Goal: Task Accomplishment & Management: Manage account settings

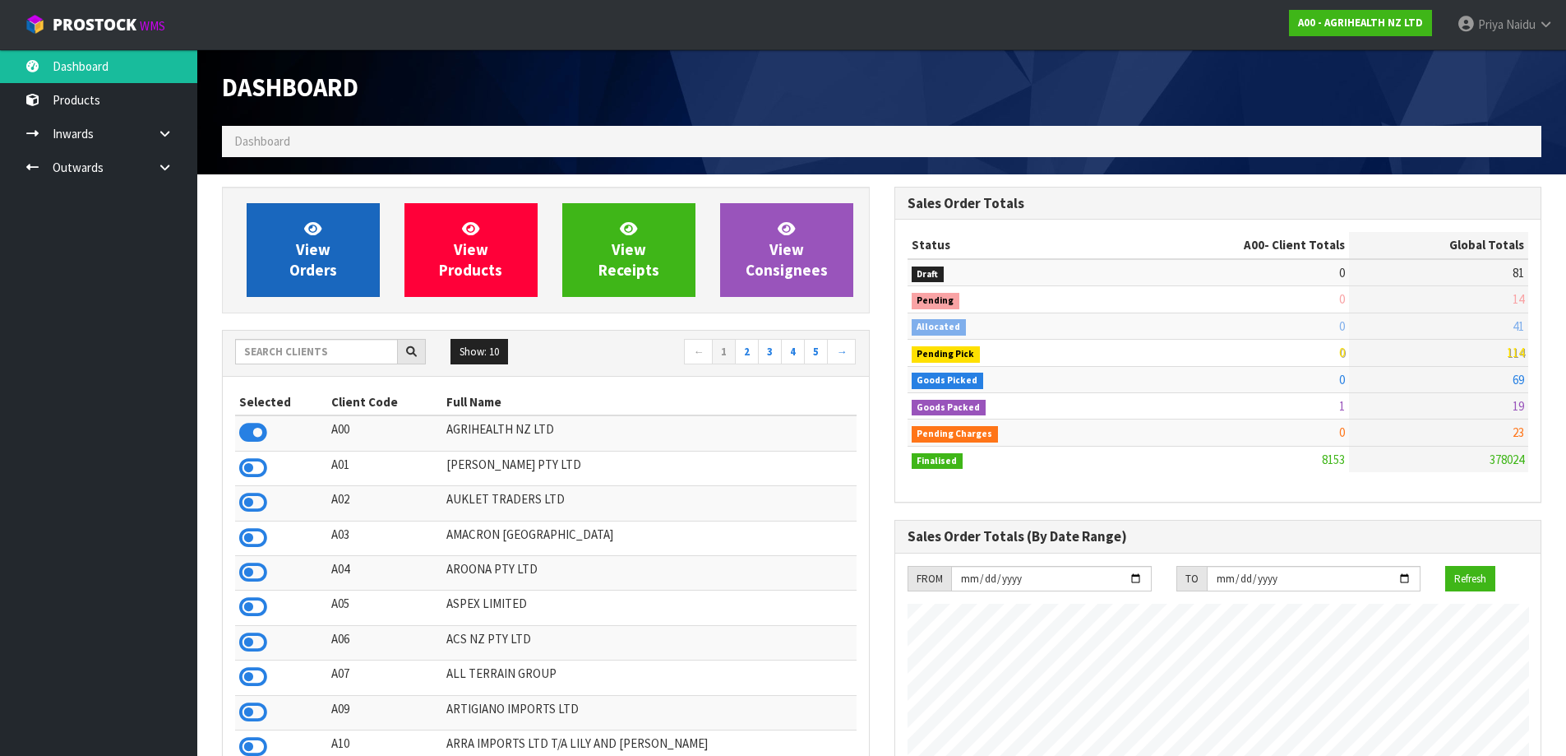
scroll to position [1246, 672]
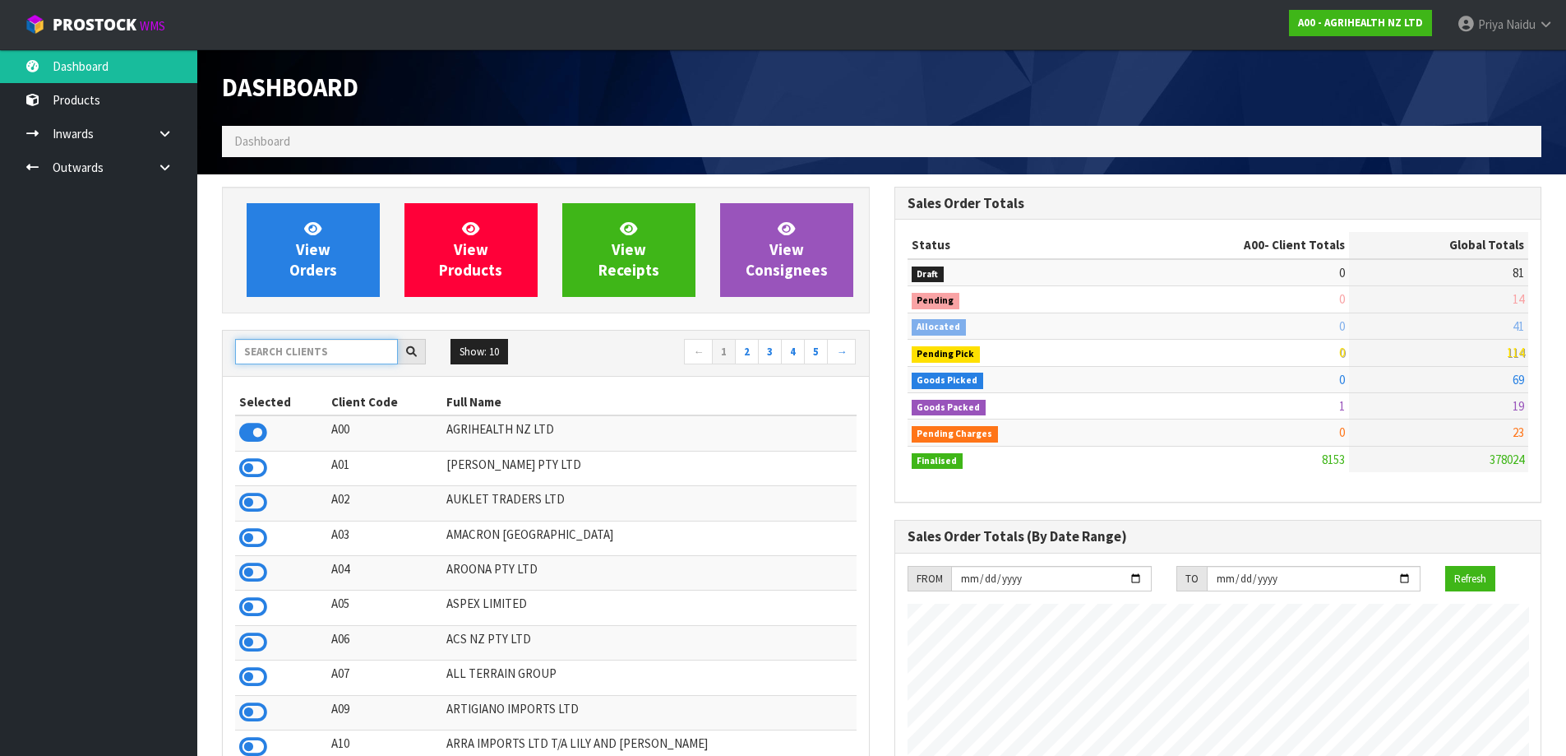
click at [298, 354] on input "text" at bounding box center [316, 351] width 163 height 25
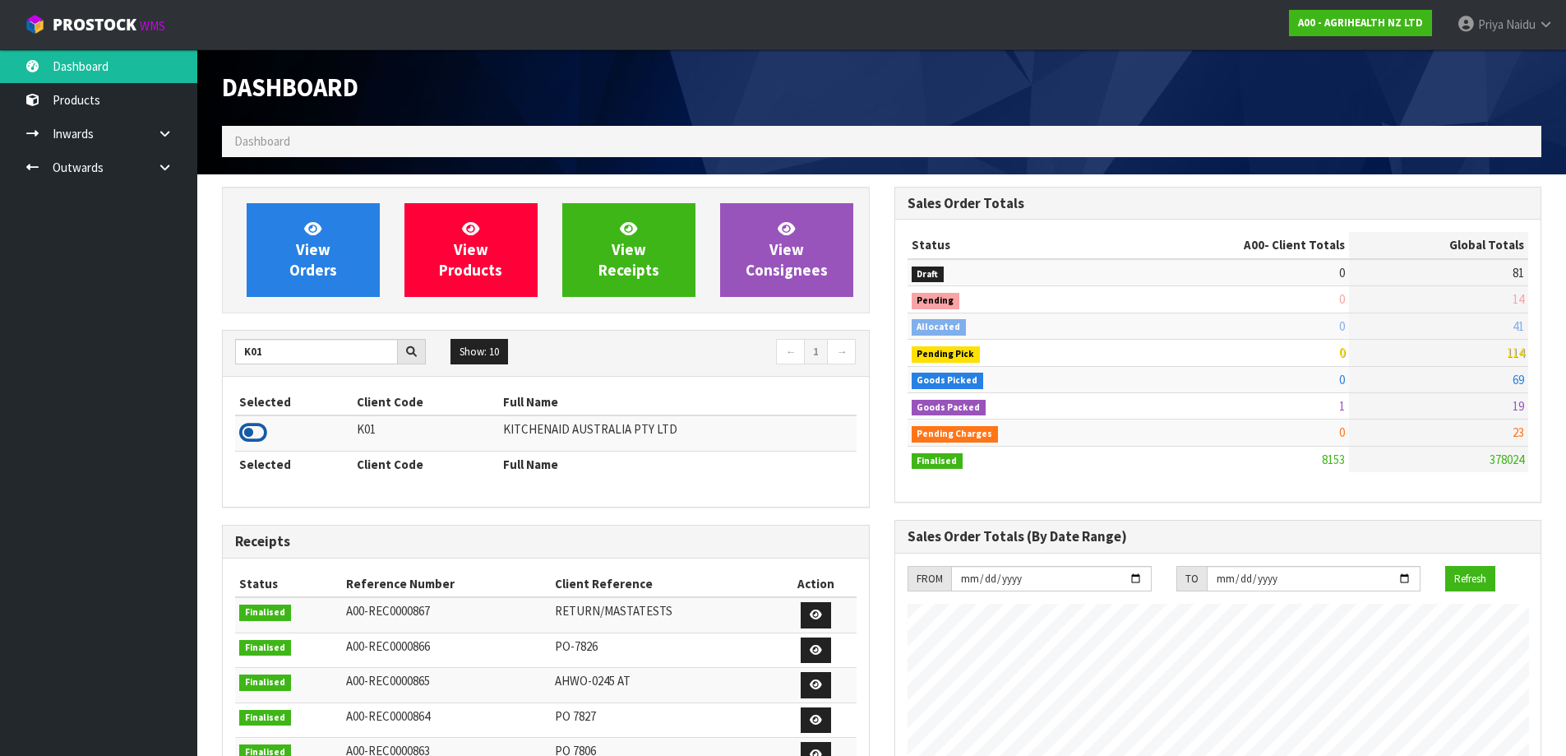
click at [257, 433] on icon at bounding box center [253, 432] width 28 height 25
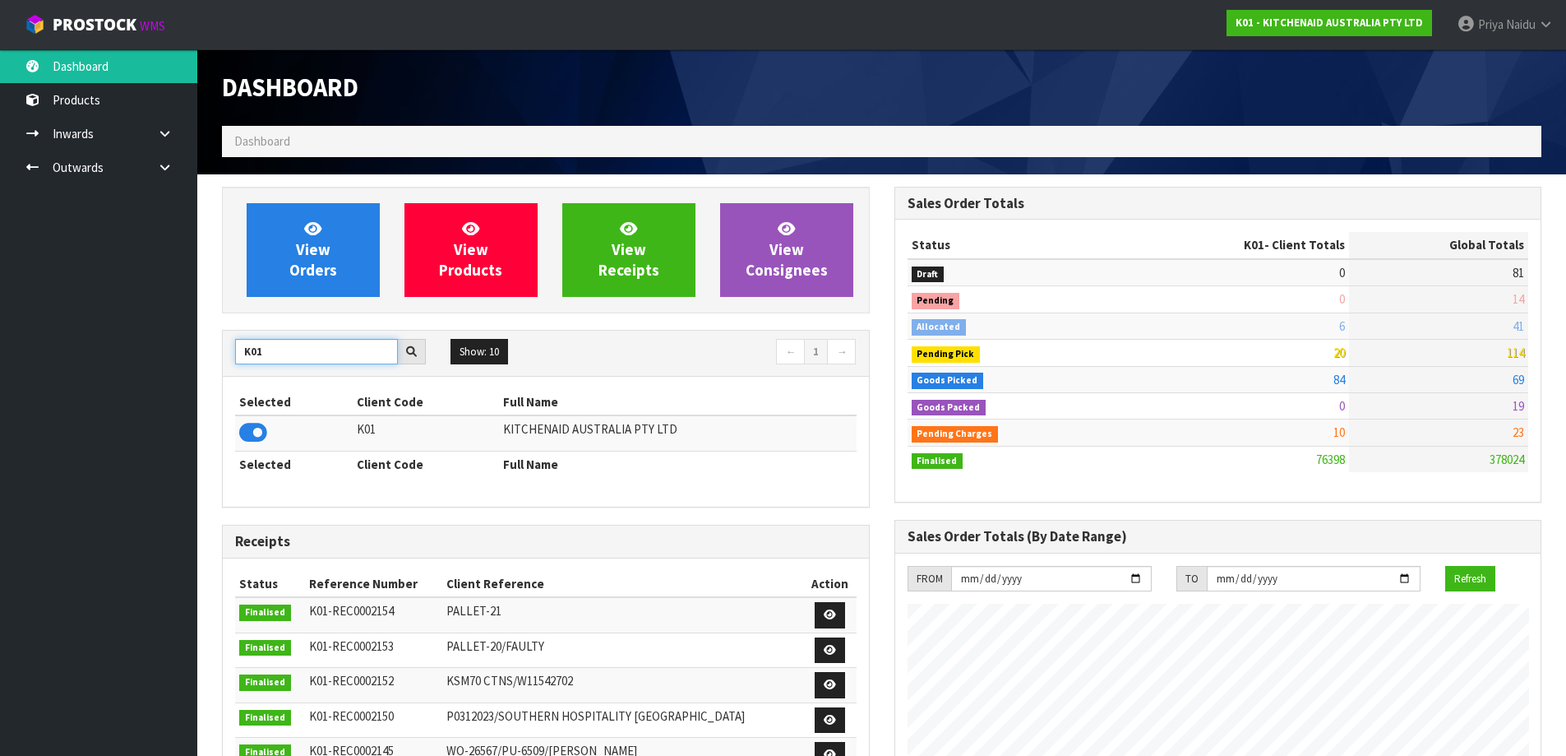
click at [379, 359] on input "K01" at bounding box center [316, 351] width 163 height 25
type input "K"
type input "N04"
click at [252, 431] on icon at bounding box center [253, 432] width 28 height 25
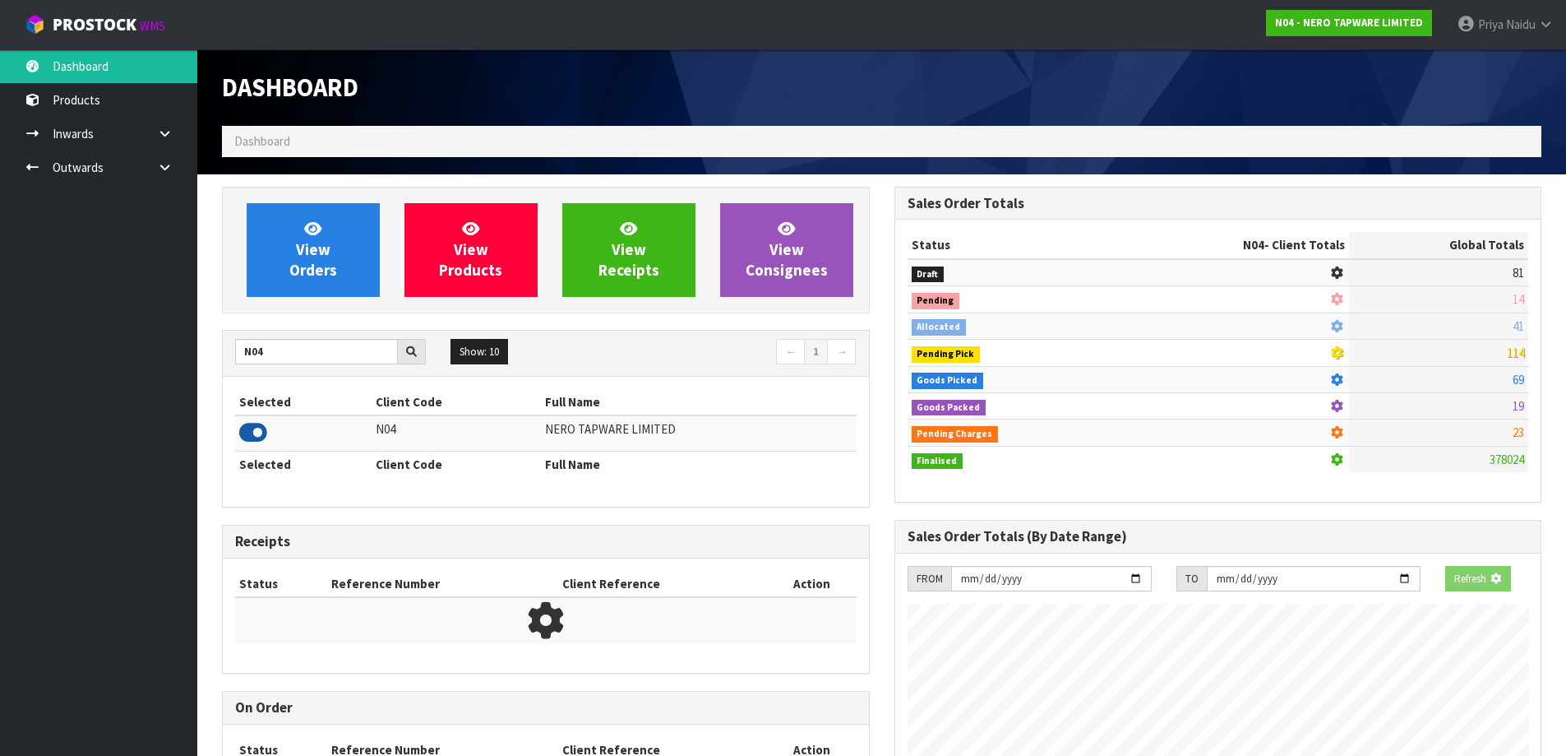
scroll to position [1025, 672]
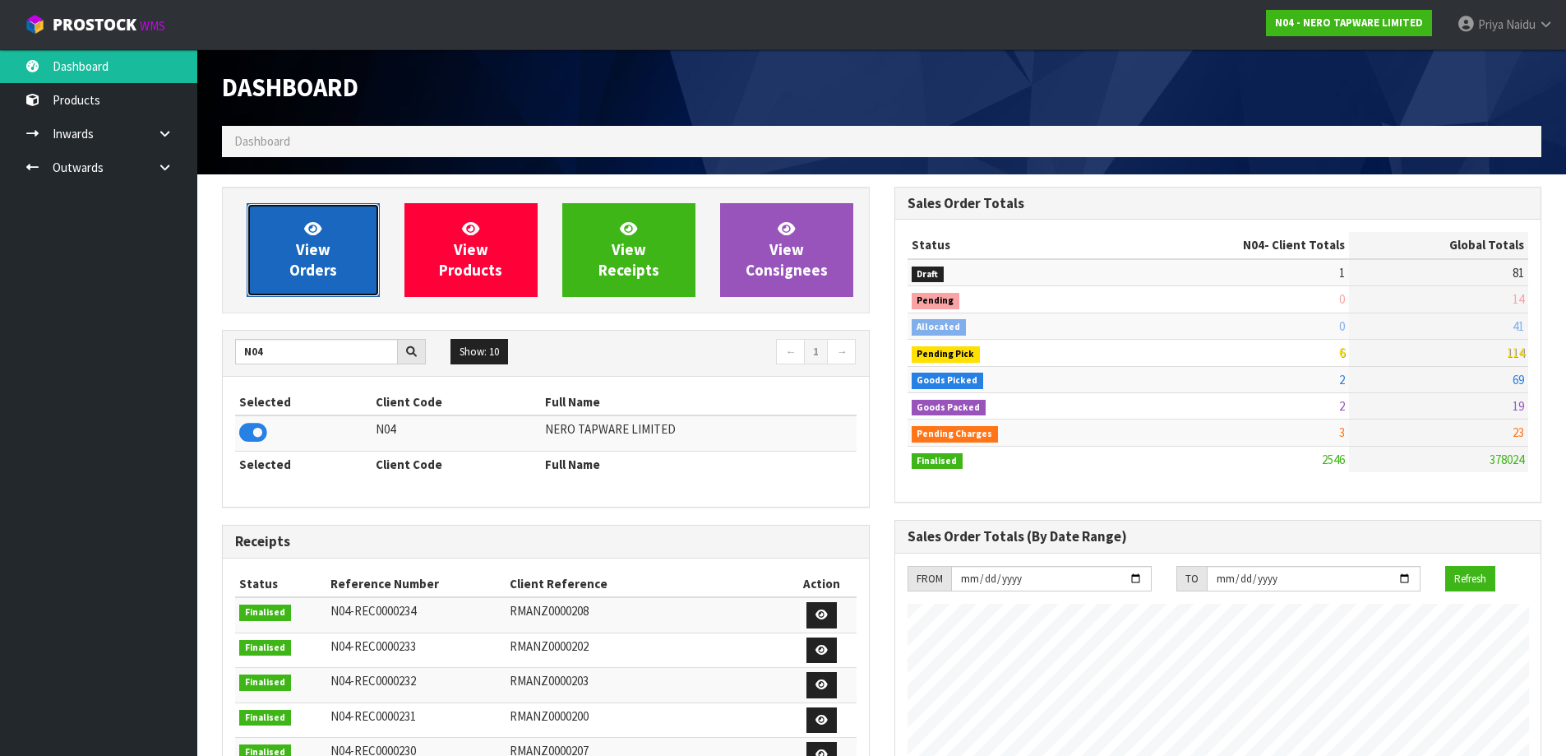
click at [345, 262] on link "View Orders" at bounding box center [313, 250] width 133 height 94
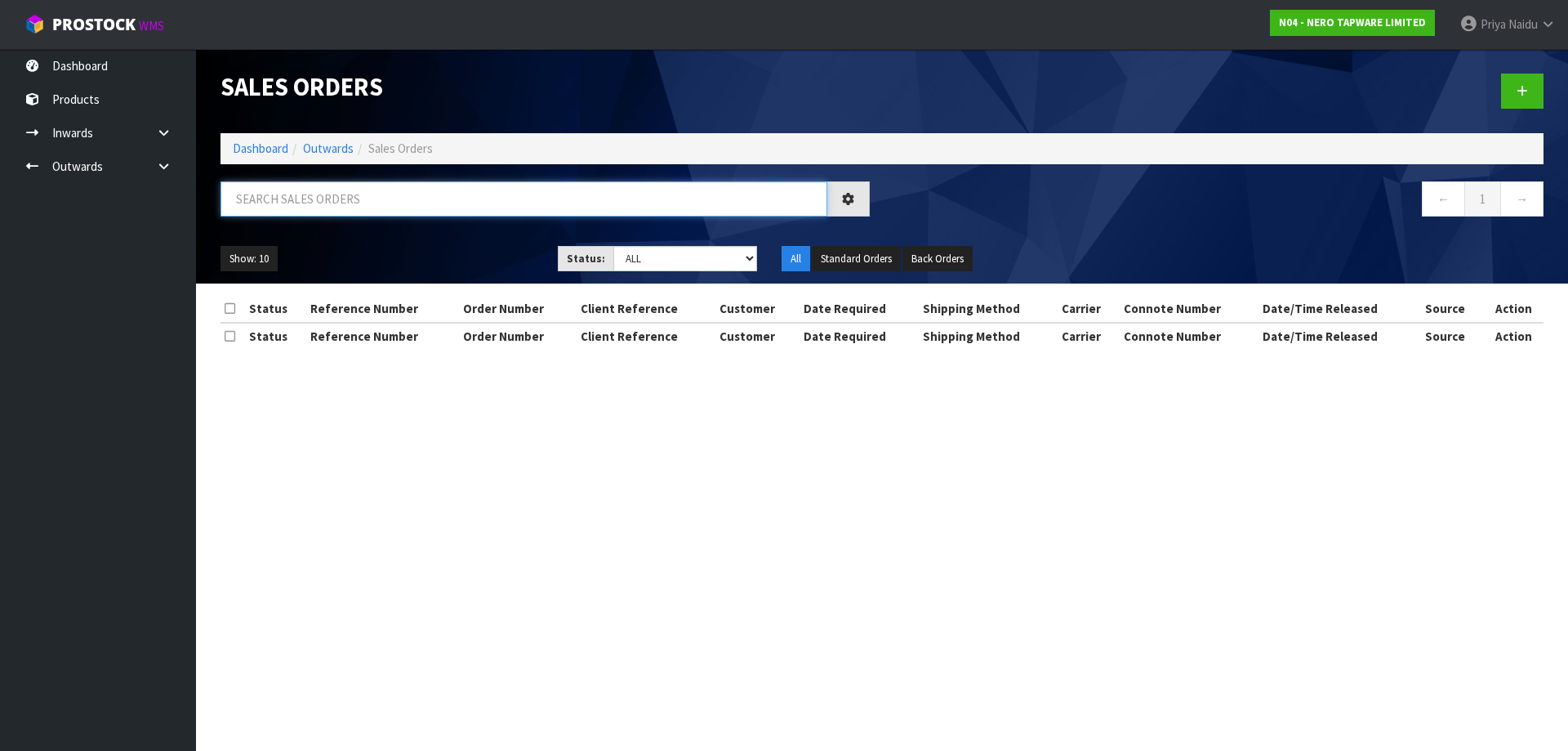
click at [359, 205] on input "text" at bounding box center [523, 199] width 607 height 35
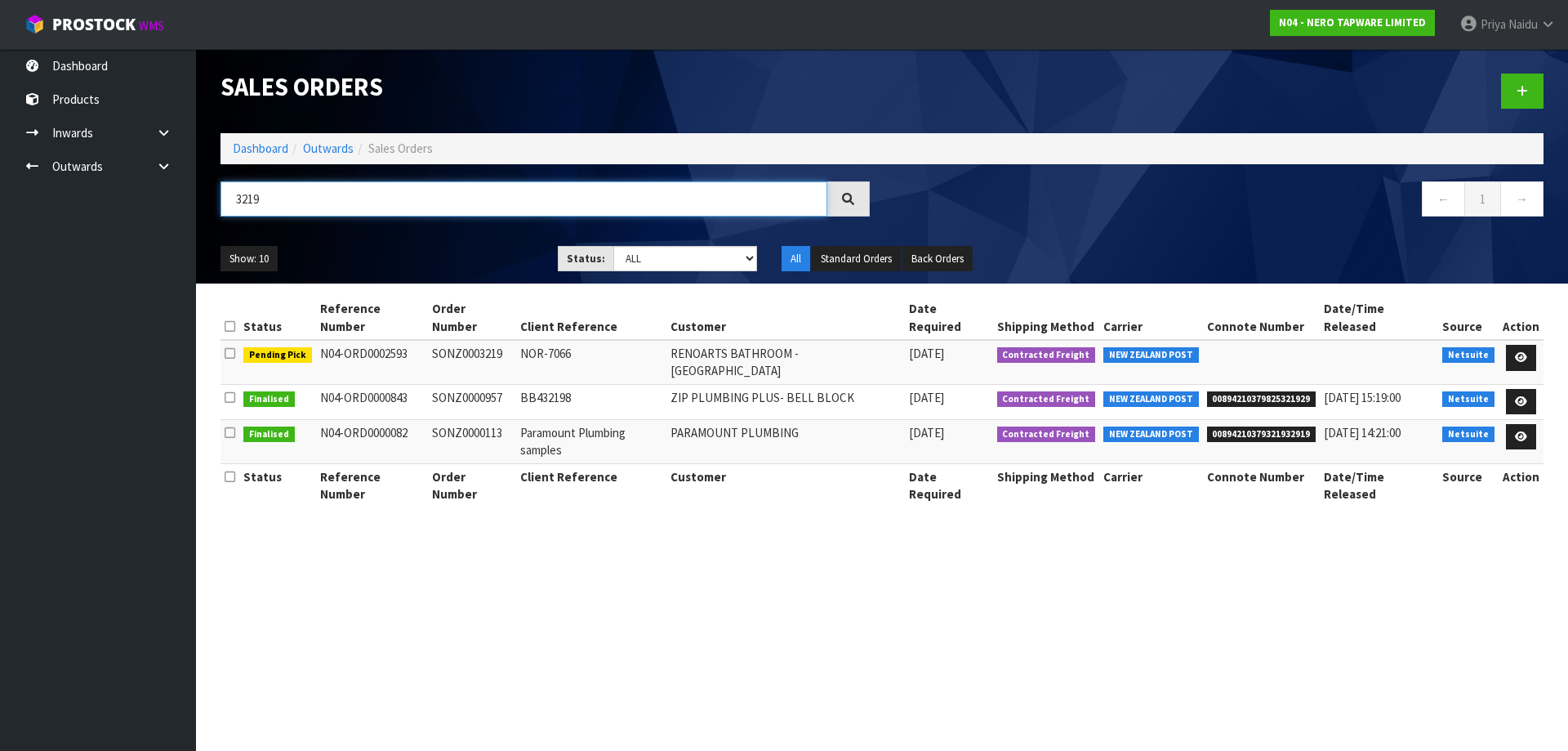
type input "3219"
click at [439, 236] on div "Show: 10 5 10 25 50 Status: Draft Pending Allocated Pending Pick Goods Picked G…" at bounding box center [882, 258] width 1348 height 51
click at [256, 145] on link "Dashboard" at bounding box center [260, 148] width 56 height 16
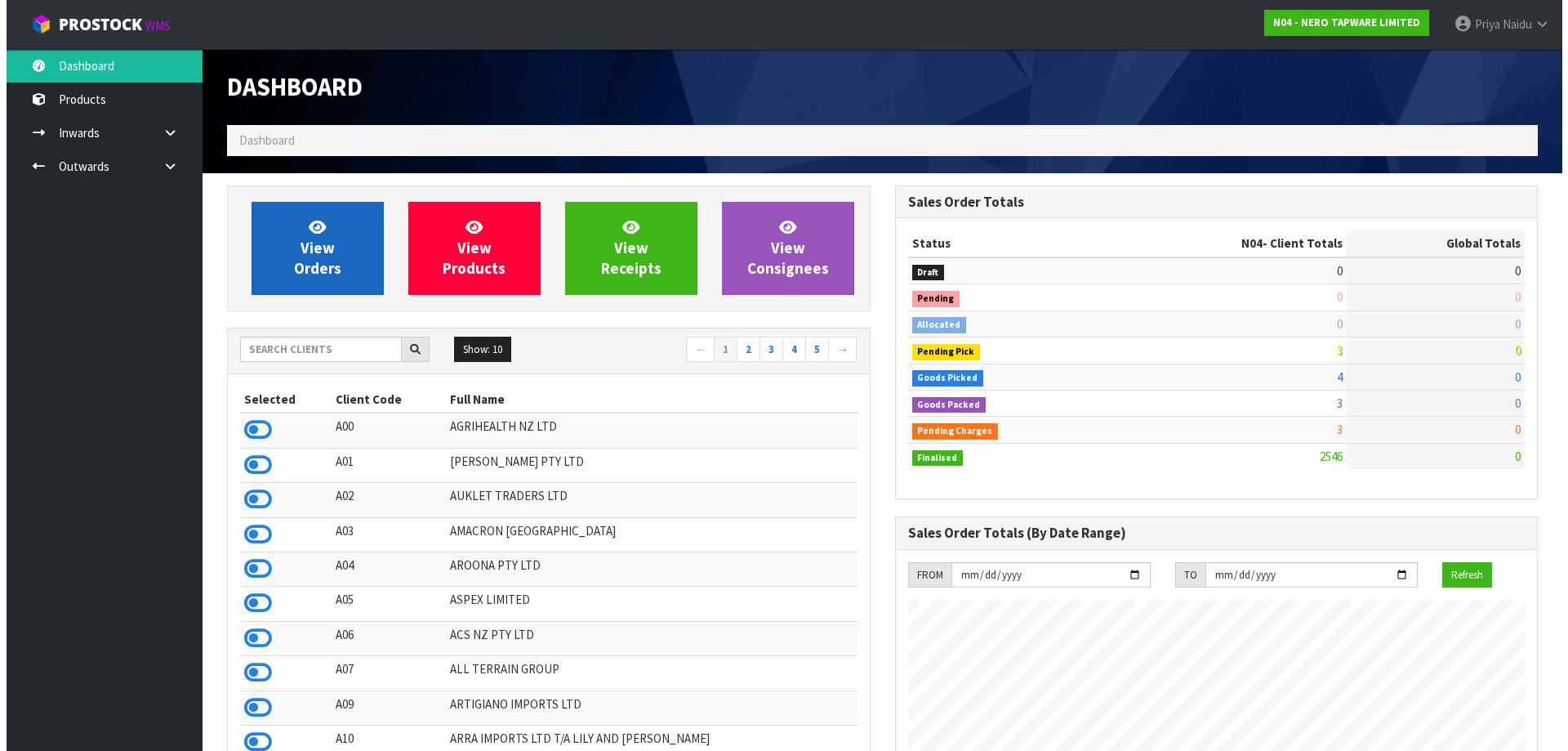
scroll to position [1238, 667]
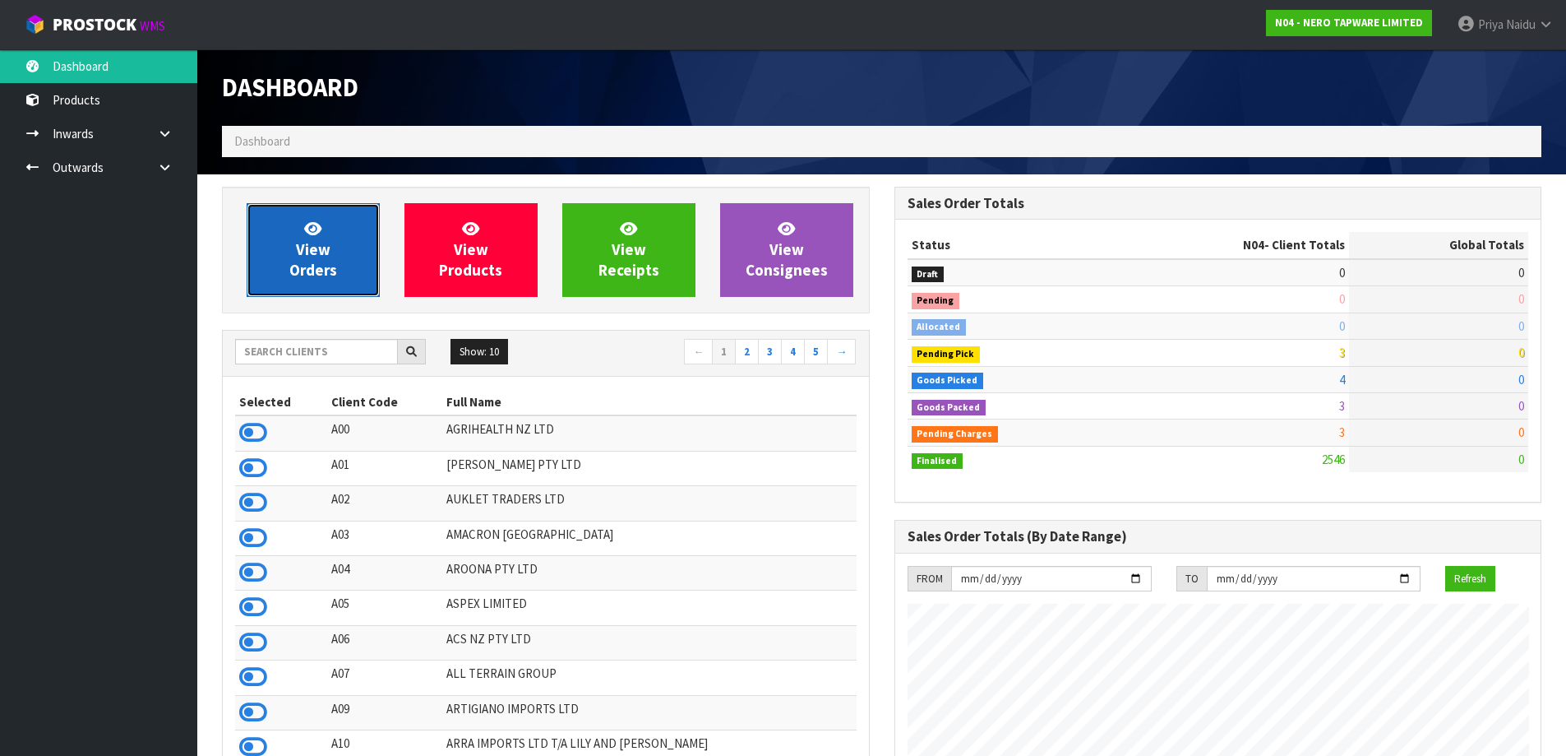
click at [341, 275] on link "View Orders" at bounding box center [313, 250] width 133 height 94
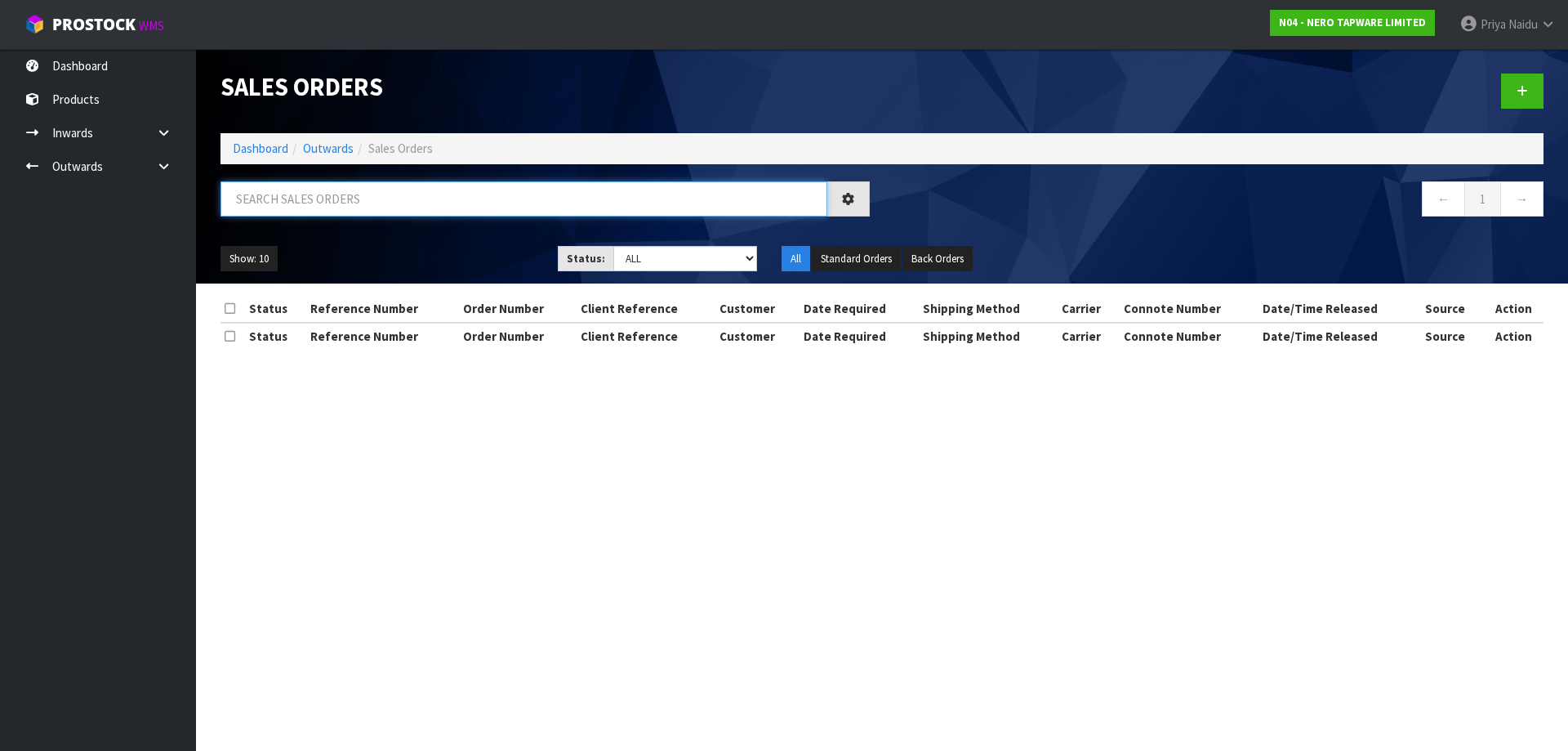
click at [360, 206] on input "text" at bounding box center [523, 199] width 607 height 35
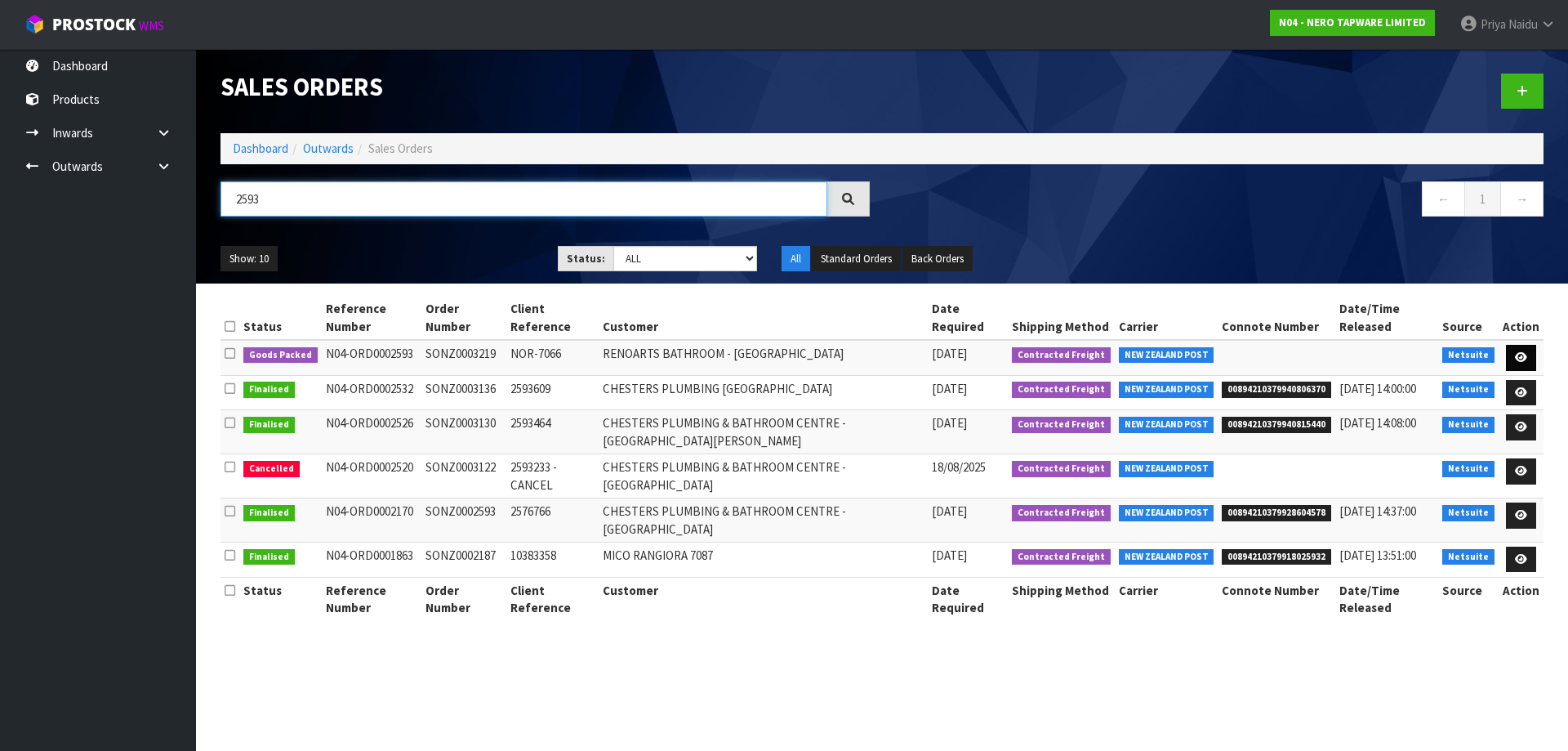
type input "2593"
click at [1524, 351] on link at bounding box center [1520, 358] width 30 height 26
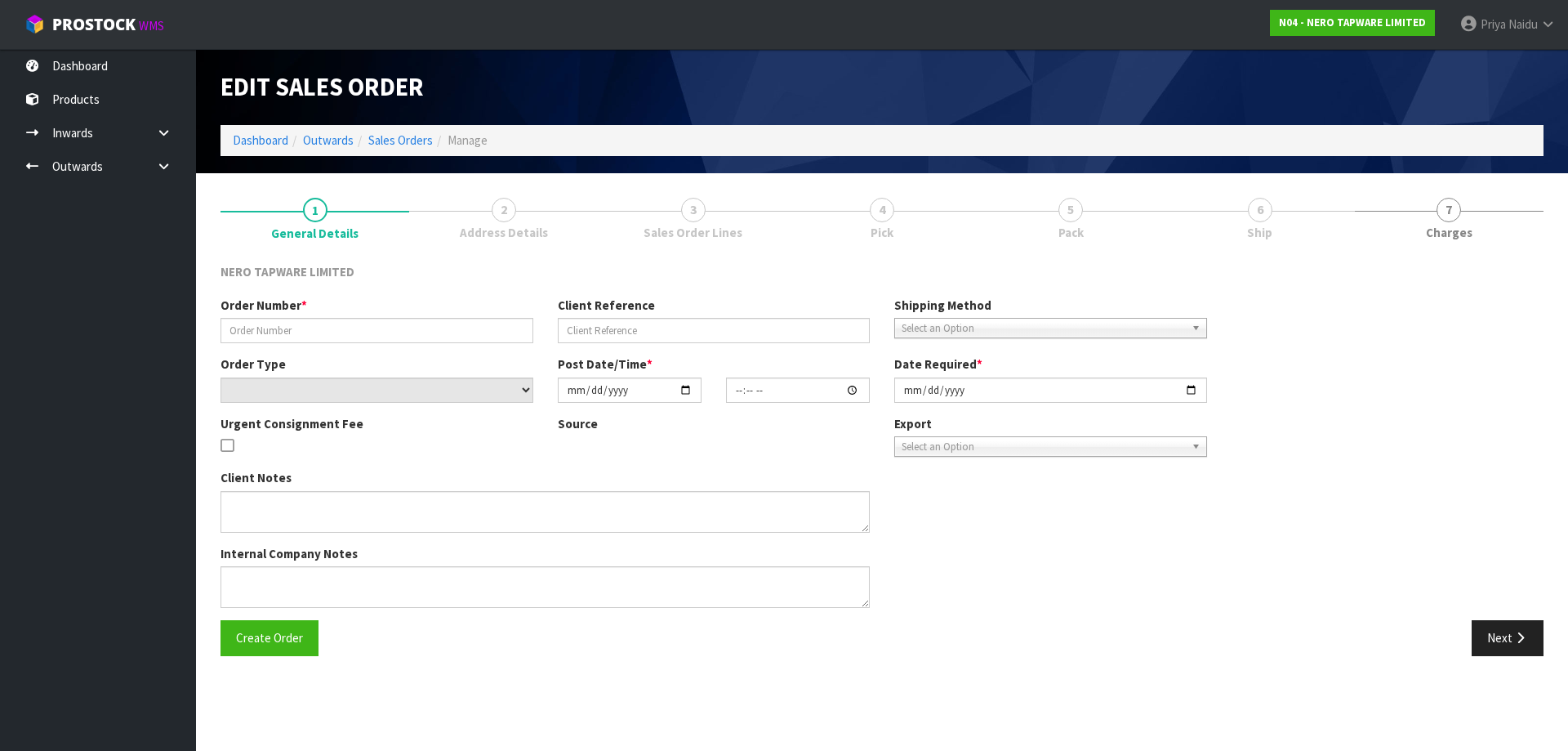
type input "SONZ0003219"
type input "NOR-7066"
select select "number:0"
type input "[DATE]"
type input "15:30:08.000"
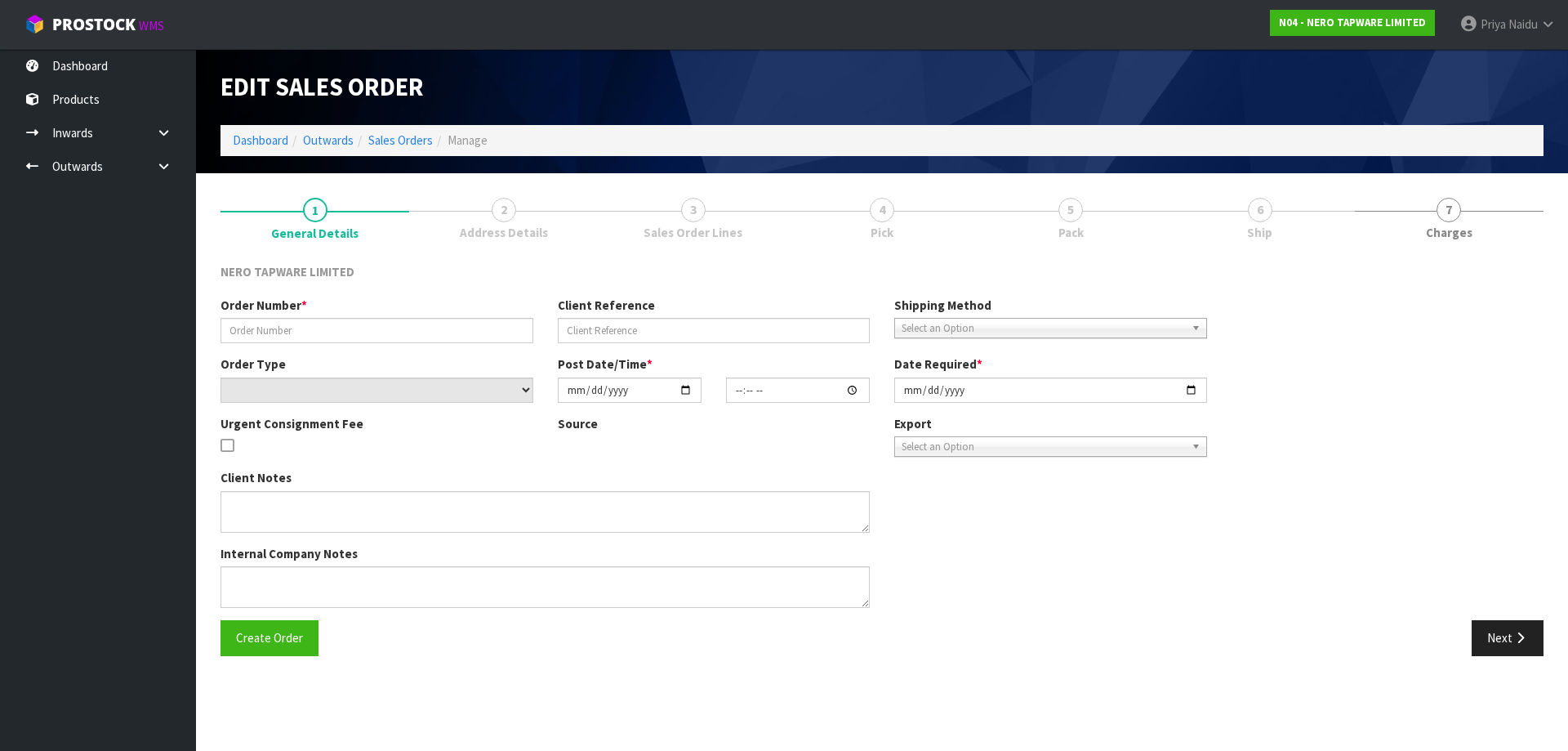
type input "[DATE]"
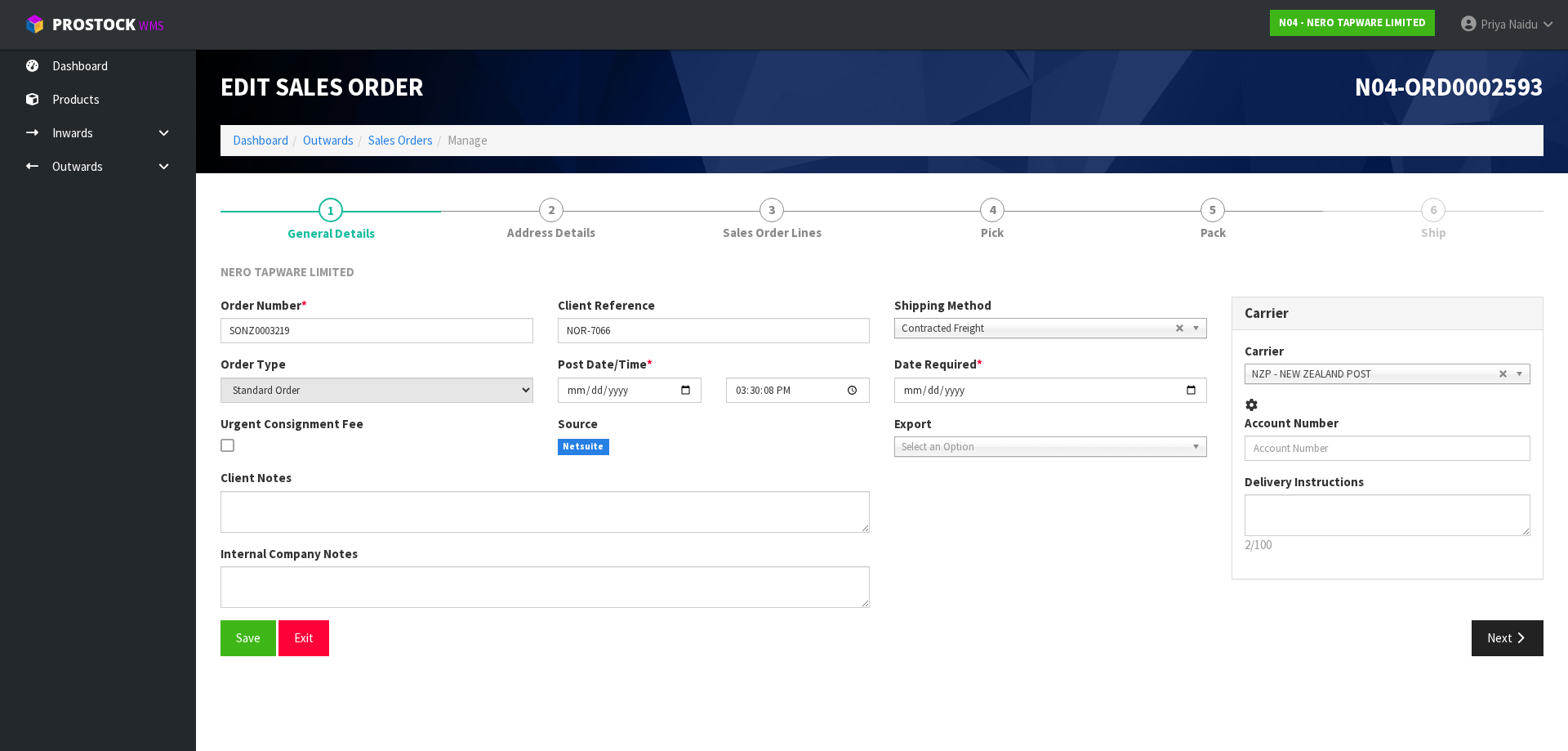
click at [1233, 217] on ul "1 General Details 2 Address Details 3 Sales Order Lines 4 Pick 5 Pack 6 Ship" at bounding box center [882, 219] width 1323 height 66
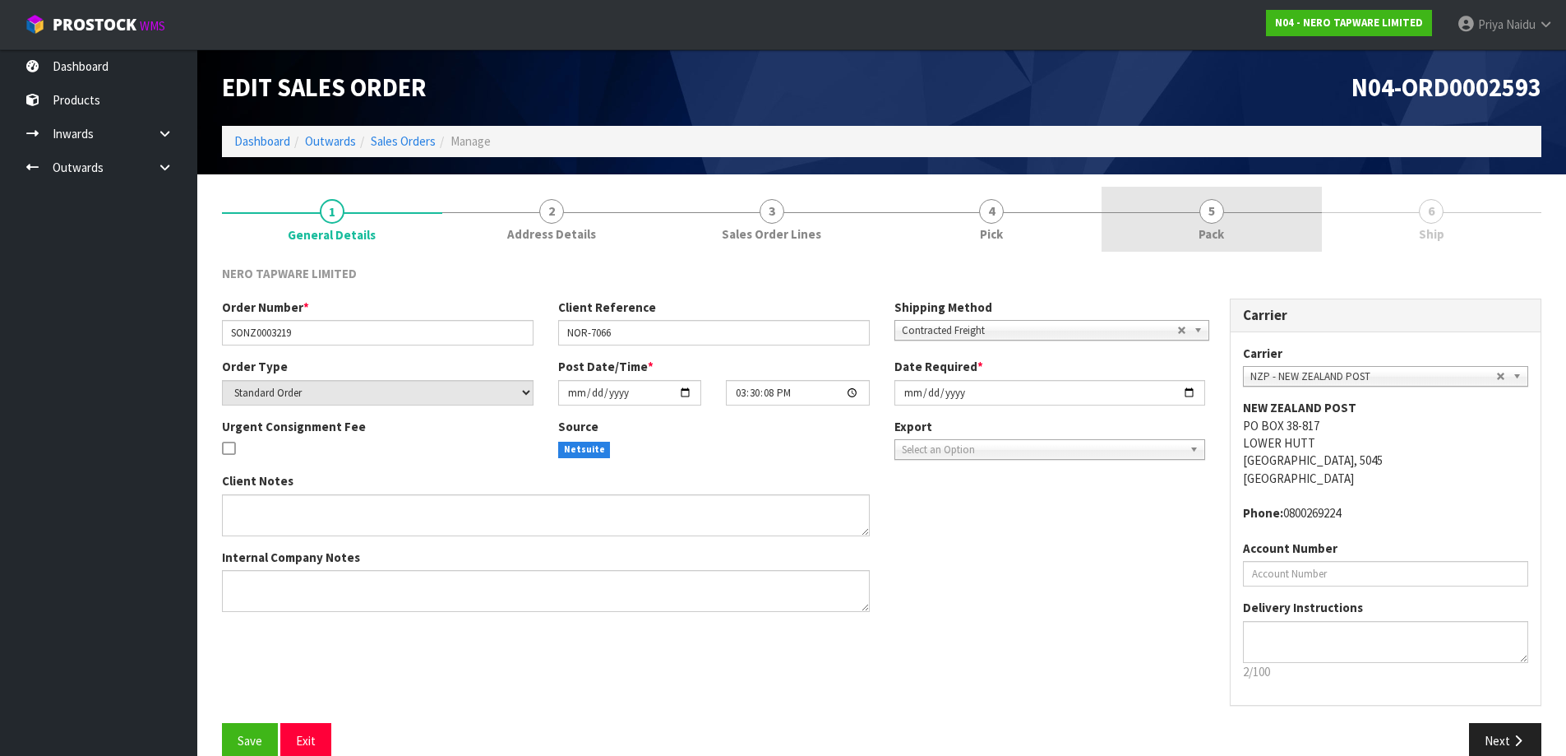
click at [1231, 219] on link "5 Pack" at bounding box center [1212, 219] width 220 height 65
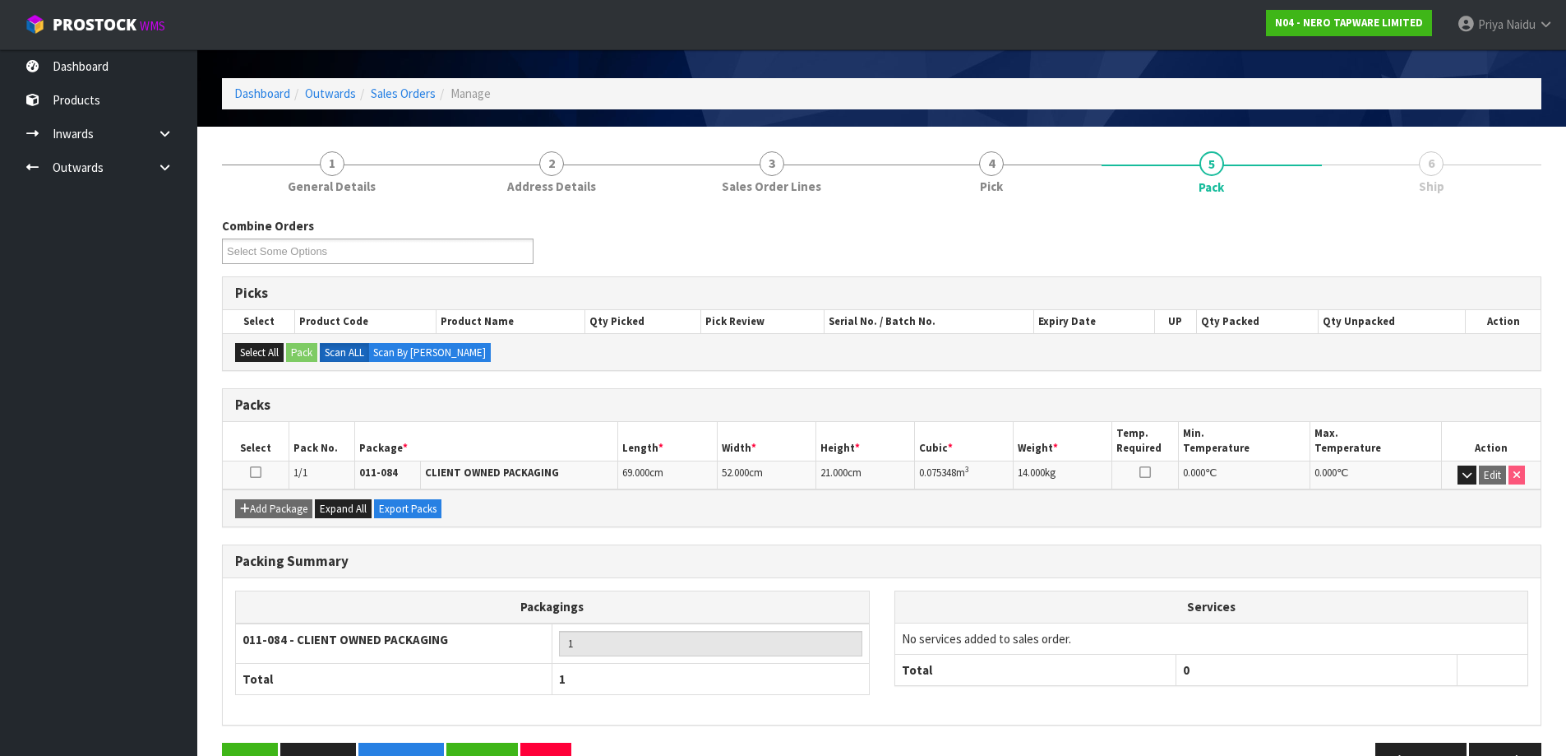
scroll to position [95, 0]
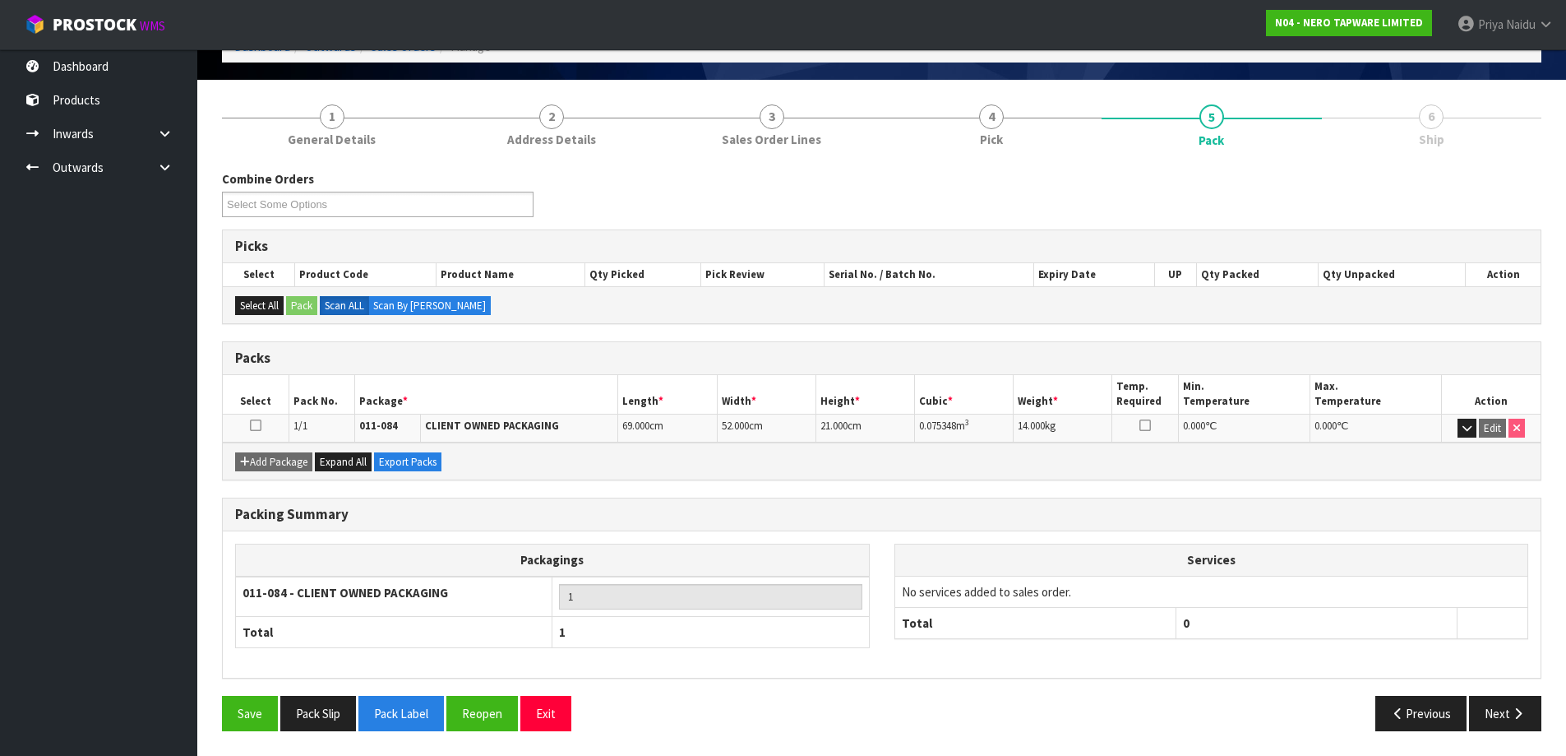
click at [1511, 738] on div "Save Pack Slip Pack Label Reopen Exit Previous Next" at bounding box center [882, 720] width 1344 height 48
drag, startPoint x: 1481, startPoint y: 719, endPoint x: 1294, endPoint y: 697, distance: 188.0
click at [1481, 719] on button "Next" at bounding box center [1505, 713] width 72 height 35
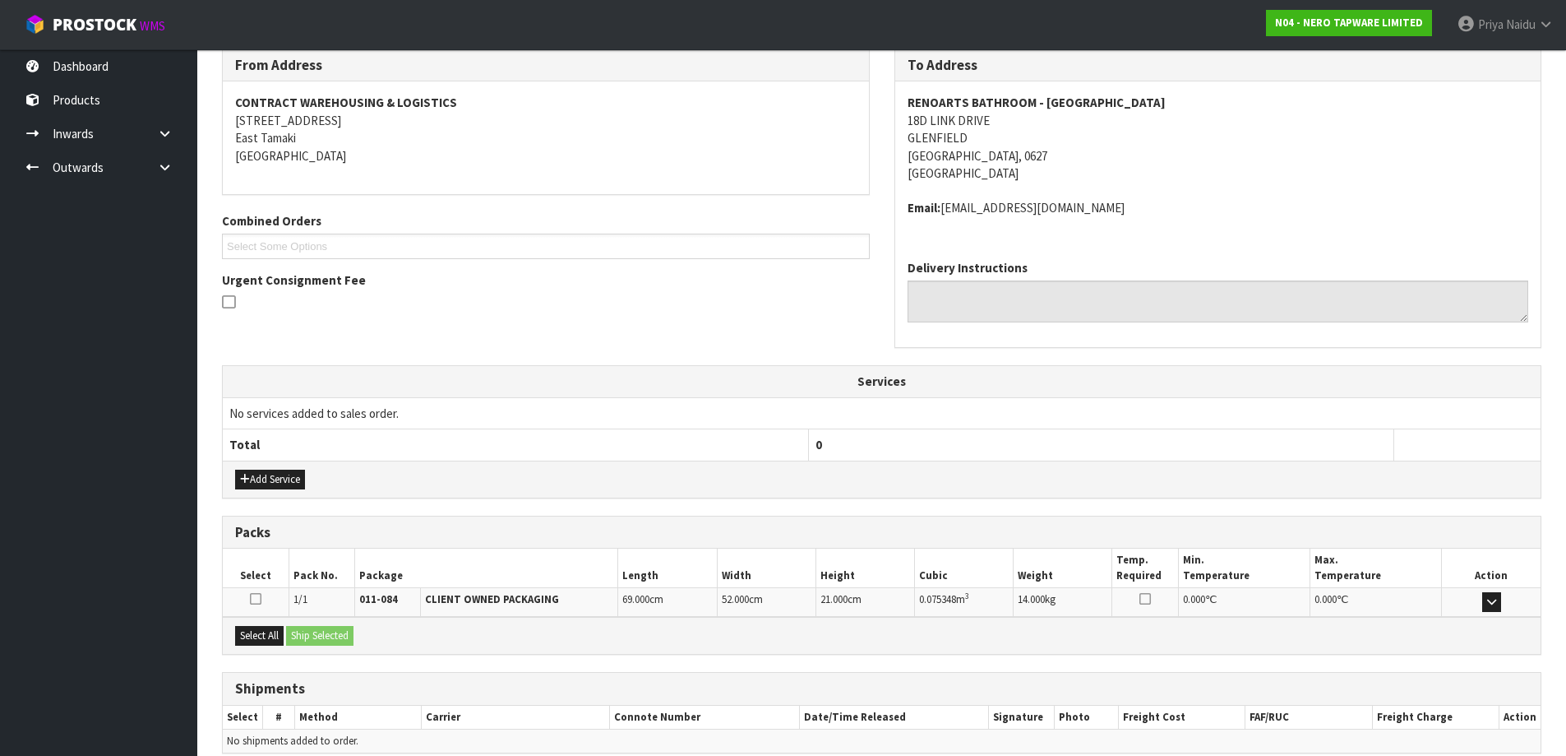
scroll to position [292, 0]
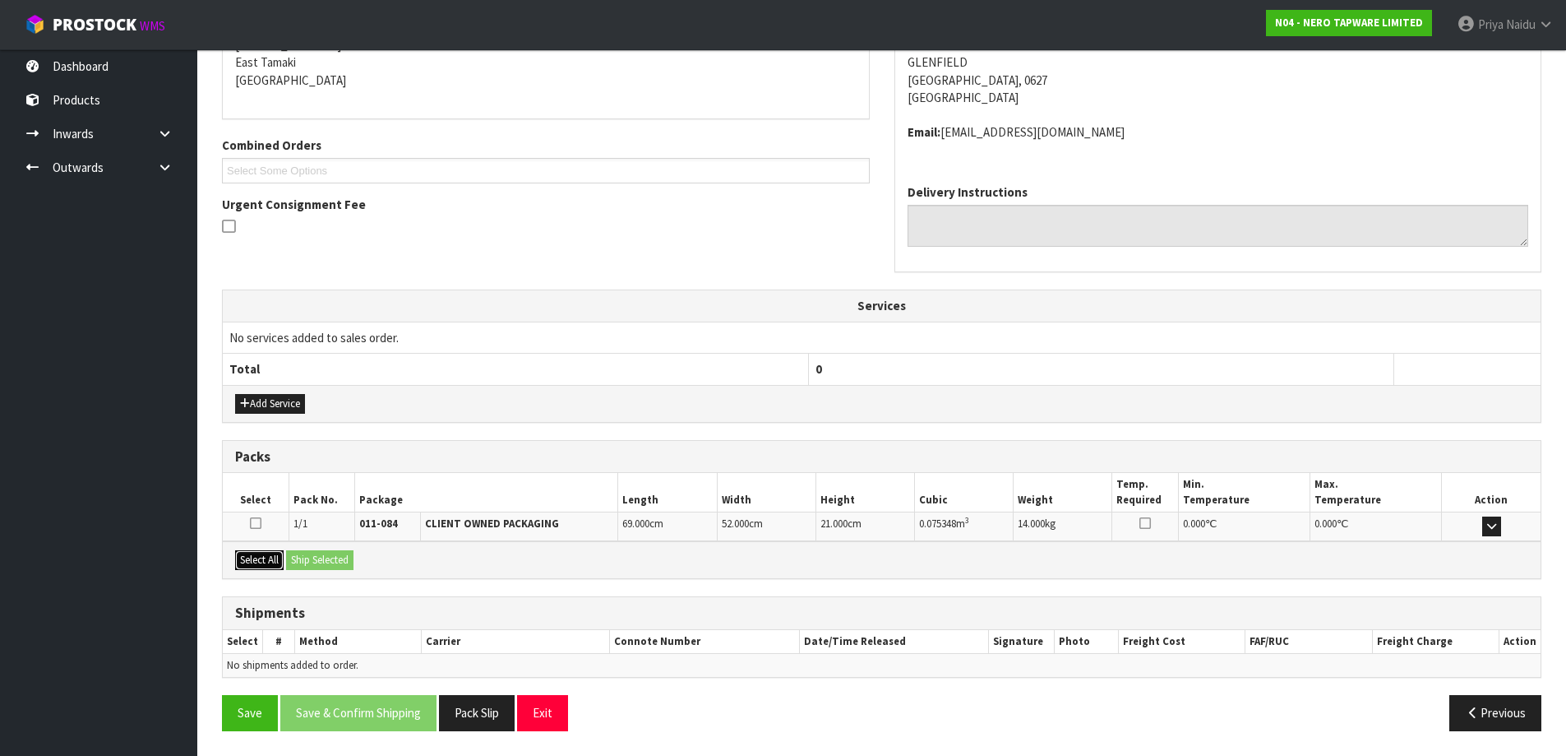
click at [256, 557] on button "Select All" at bounding box center [259, 560] width 49 height 20
drag, startPoint x: 320, startPoint y: 568, endPoint x: 371, endPoint y: 568, distance: 51.0
click at [321, 568] on button "Ship Selected" at bounding box center [319, 560] width 67 height 20
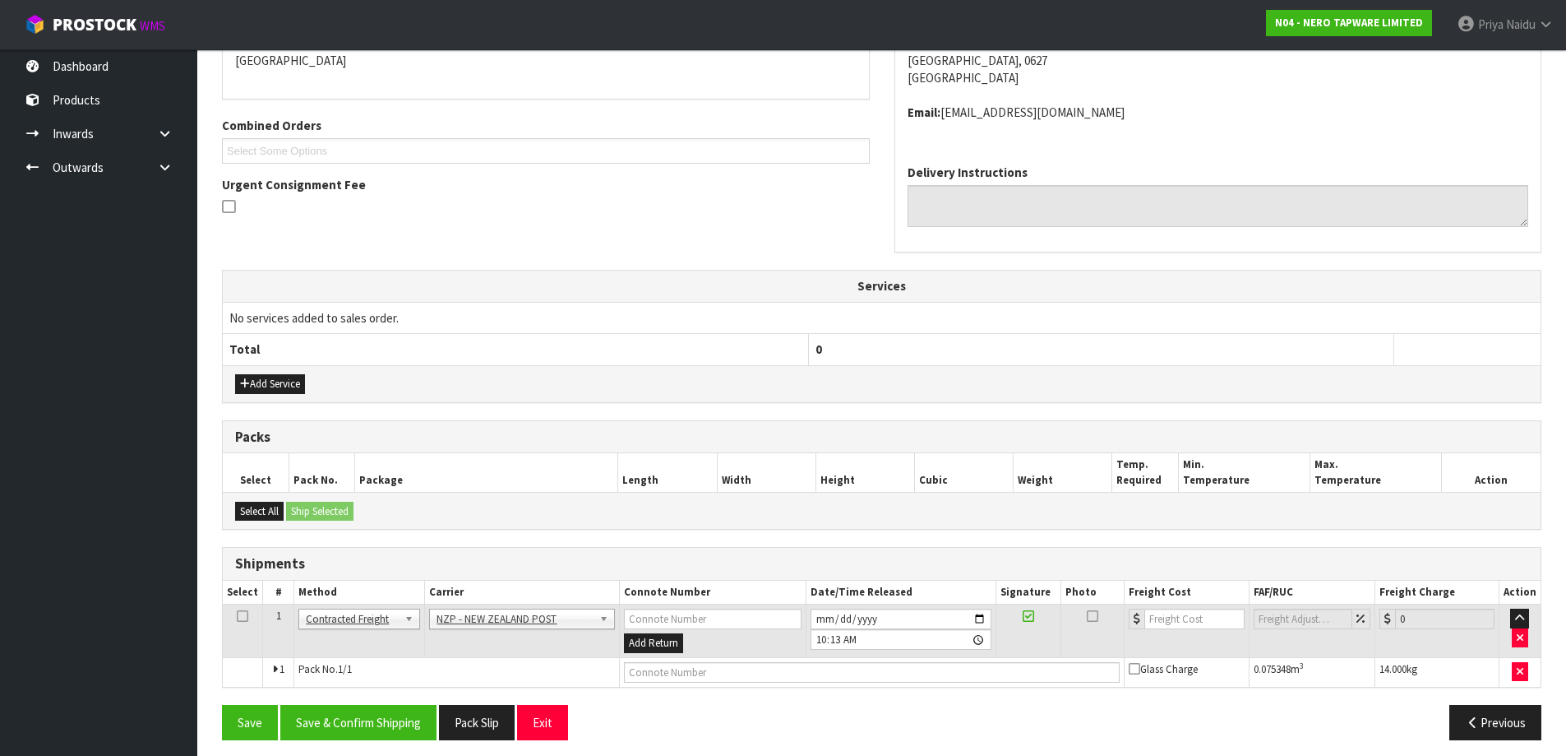
scroll to position [321, 0]
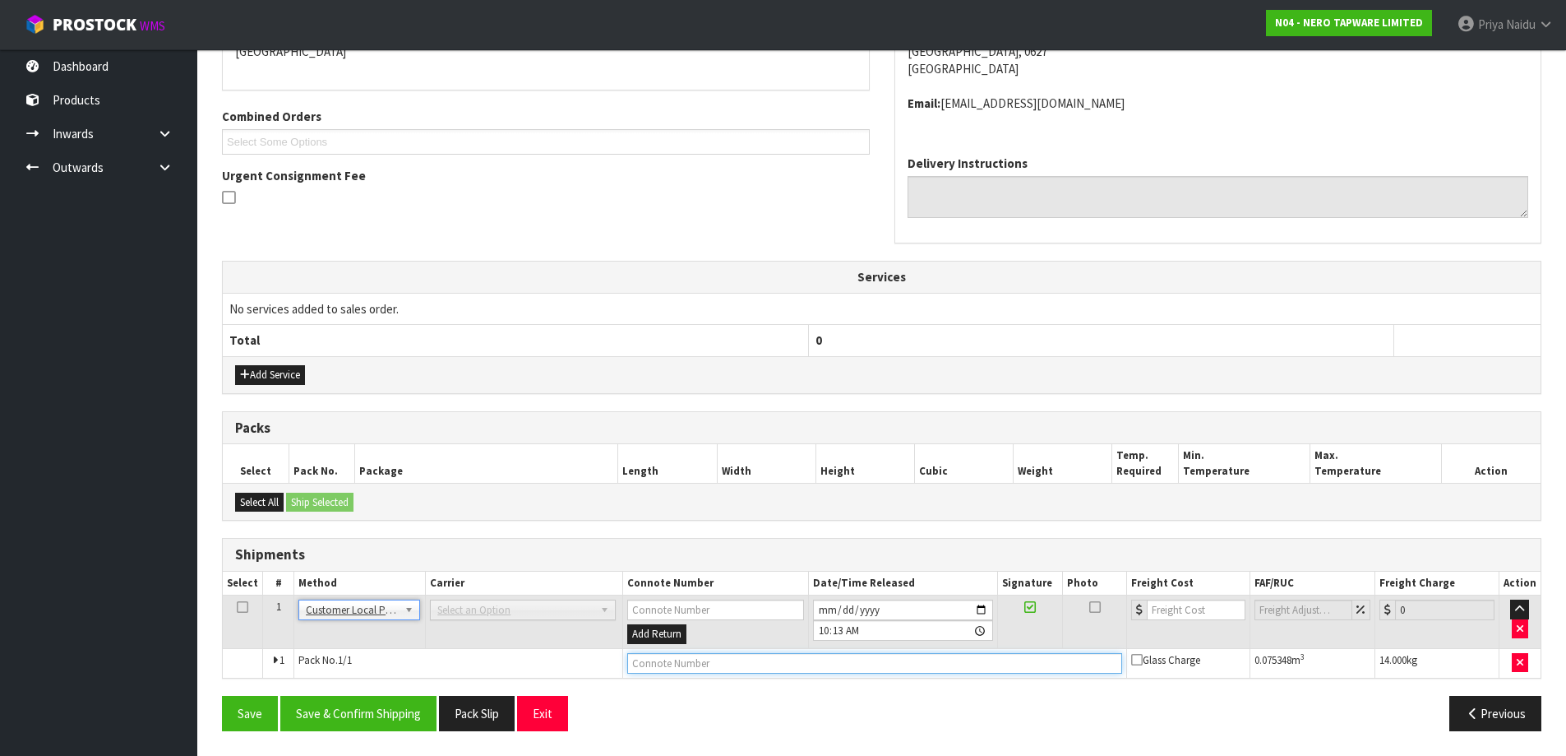
click at [664, 661] on input "text" at bounding box center [874, 663] width 494 height 21
type input "CUSTOMER COLLECTED"
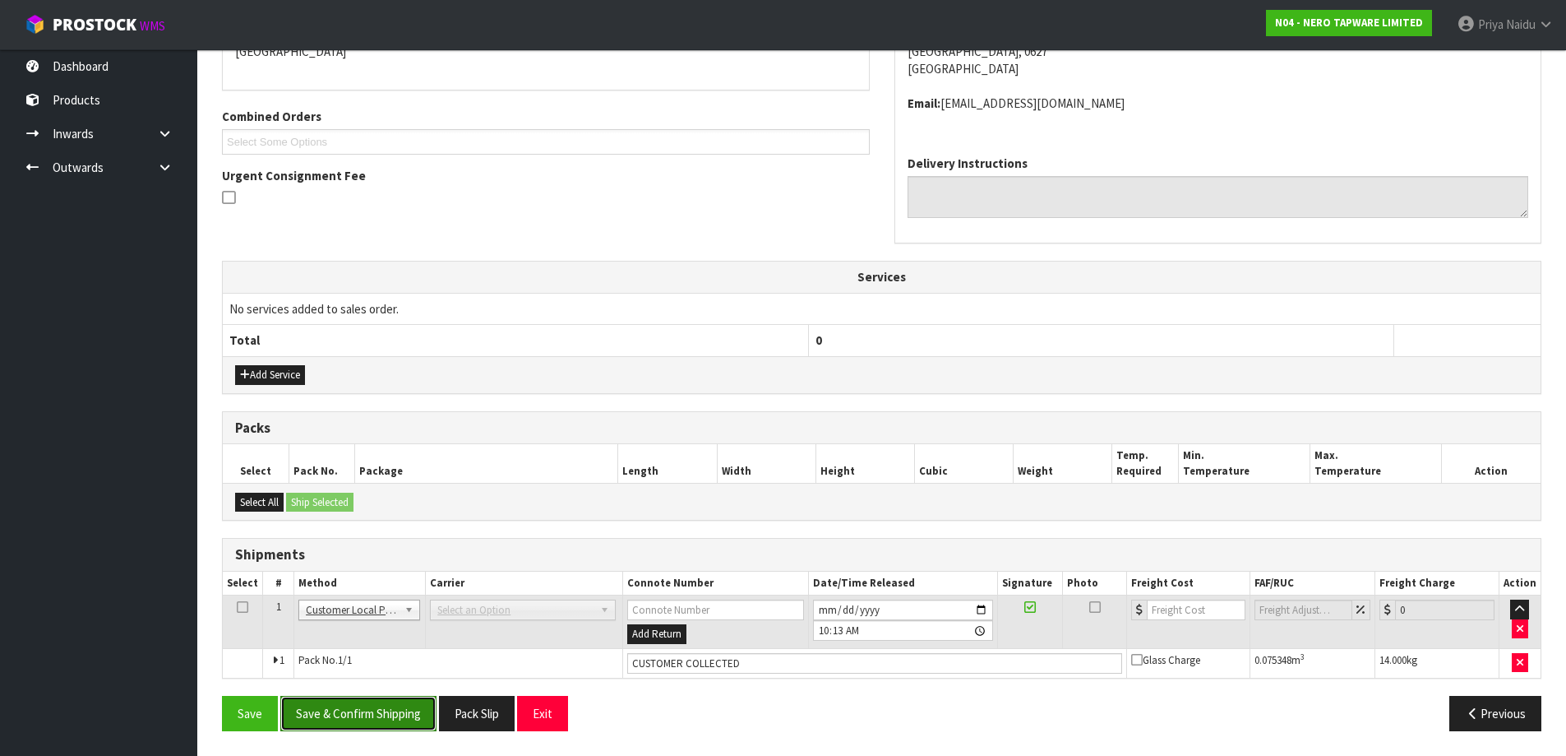
drag, startPoint x: 366, startPoint y: 724, endPoint x: 374, endPoint y: 719, distance: 10.0
click at [367, 724] on button "Save & Confirm Shipping" at bounding box center [358, 713] width 156 height 35
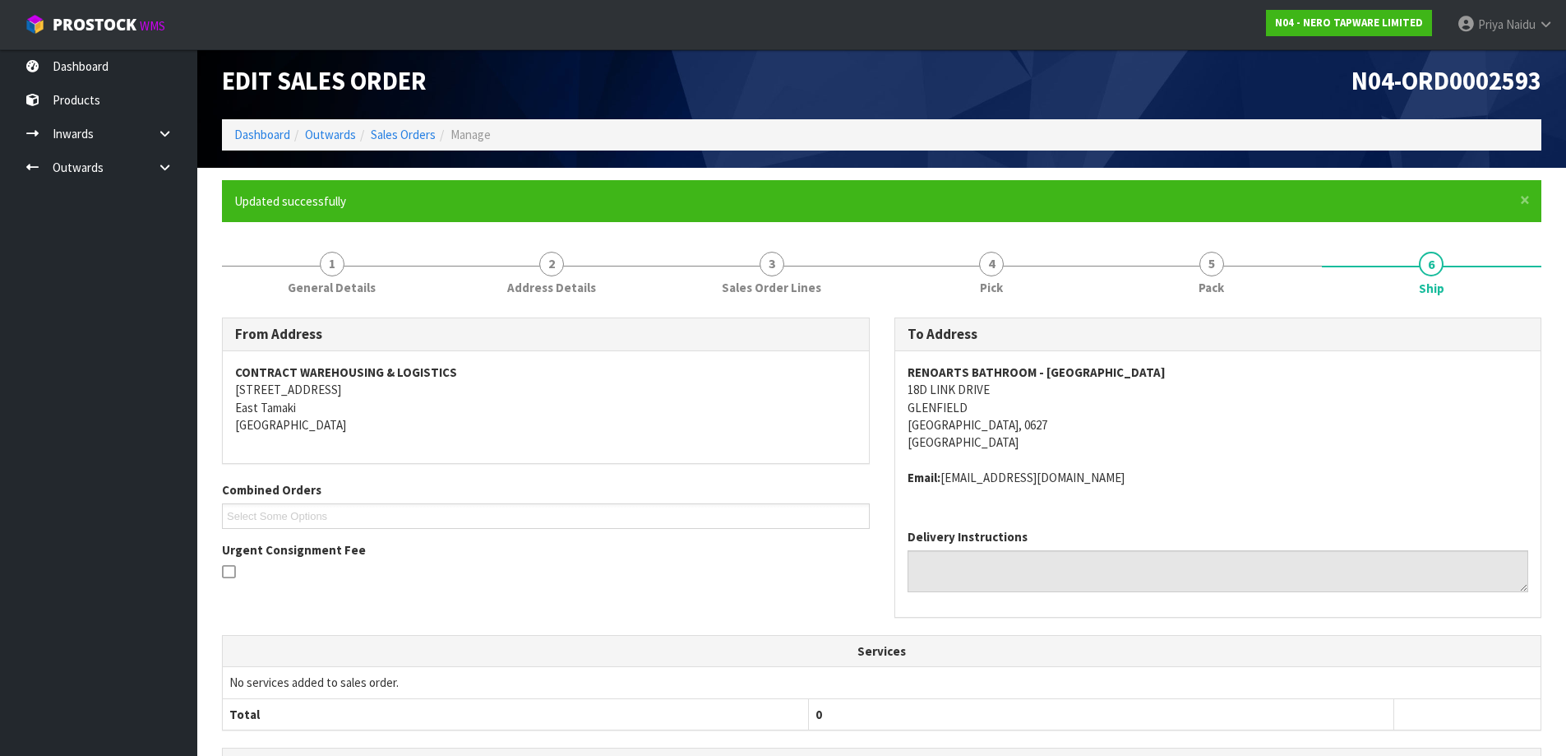
scroll to position [0, 0]
